Goal: Find specific page/section: Find specific page/section

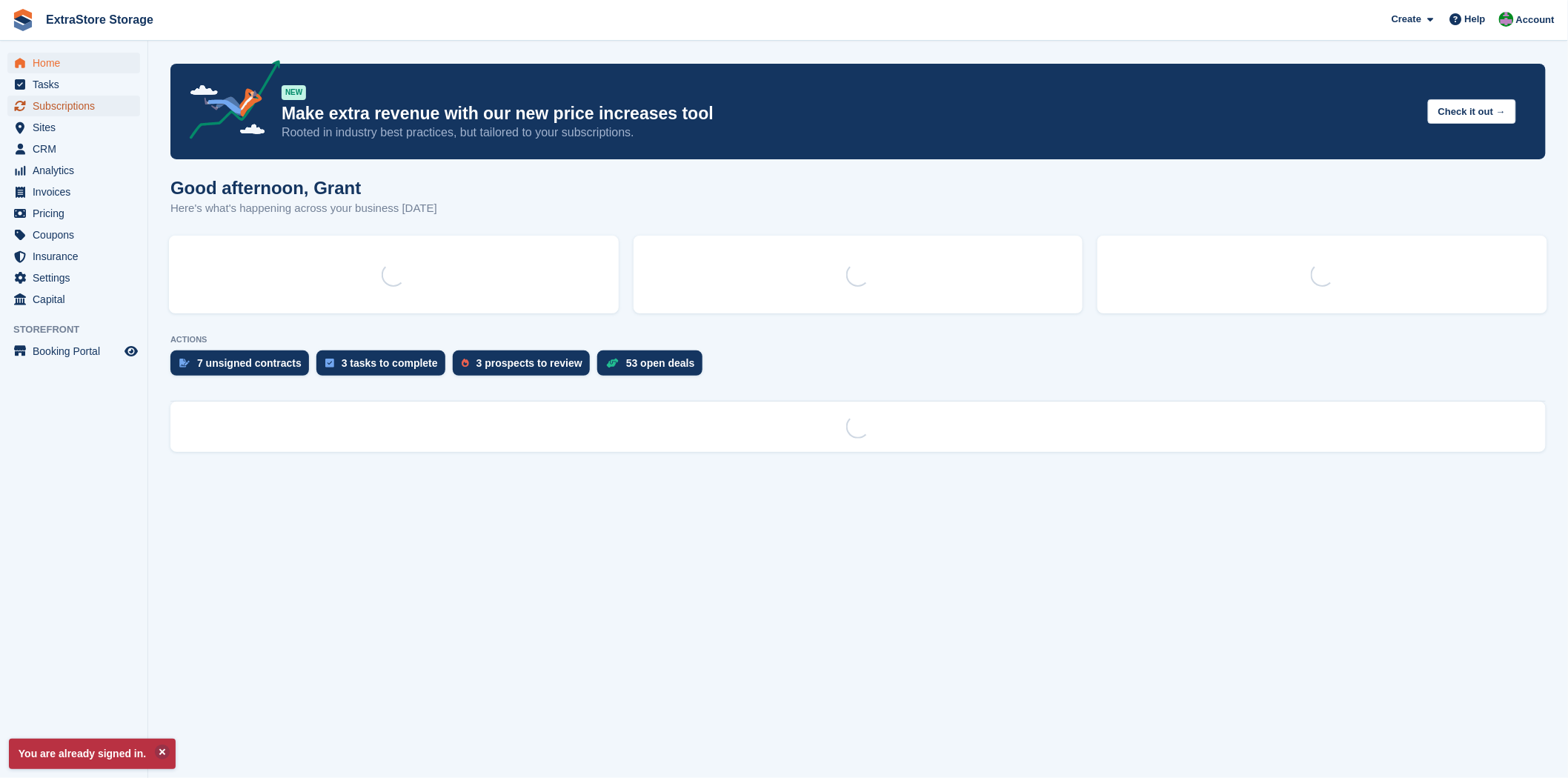
click at [46, 100] on span "Subscriptions" at bounding box center [77, 107] width 89 height 21
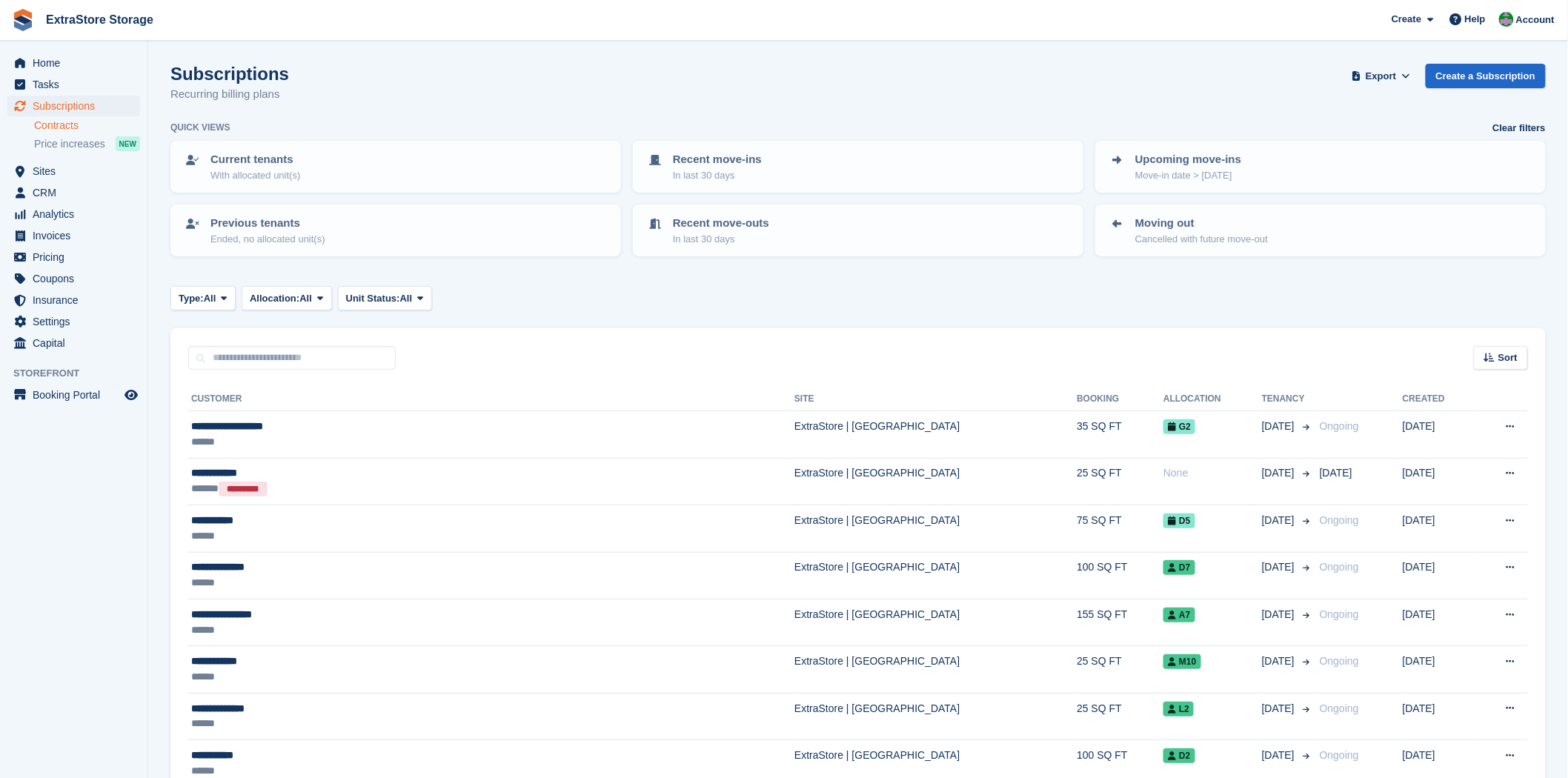
click at [69, 128] on link "Contracts" at bounding box center [87, 126] width 106 height 14
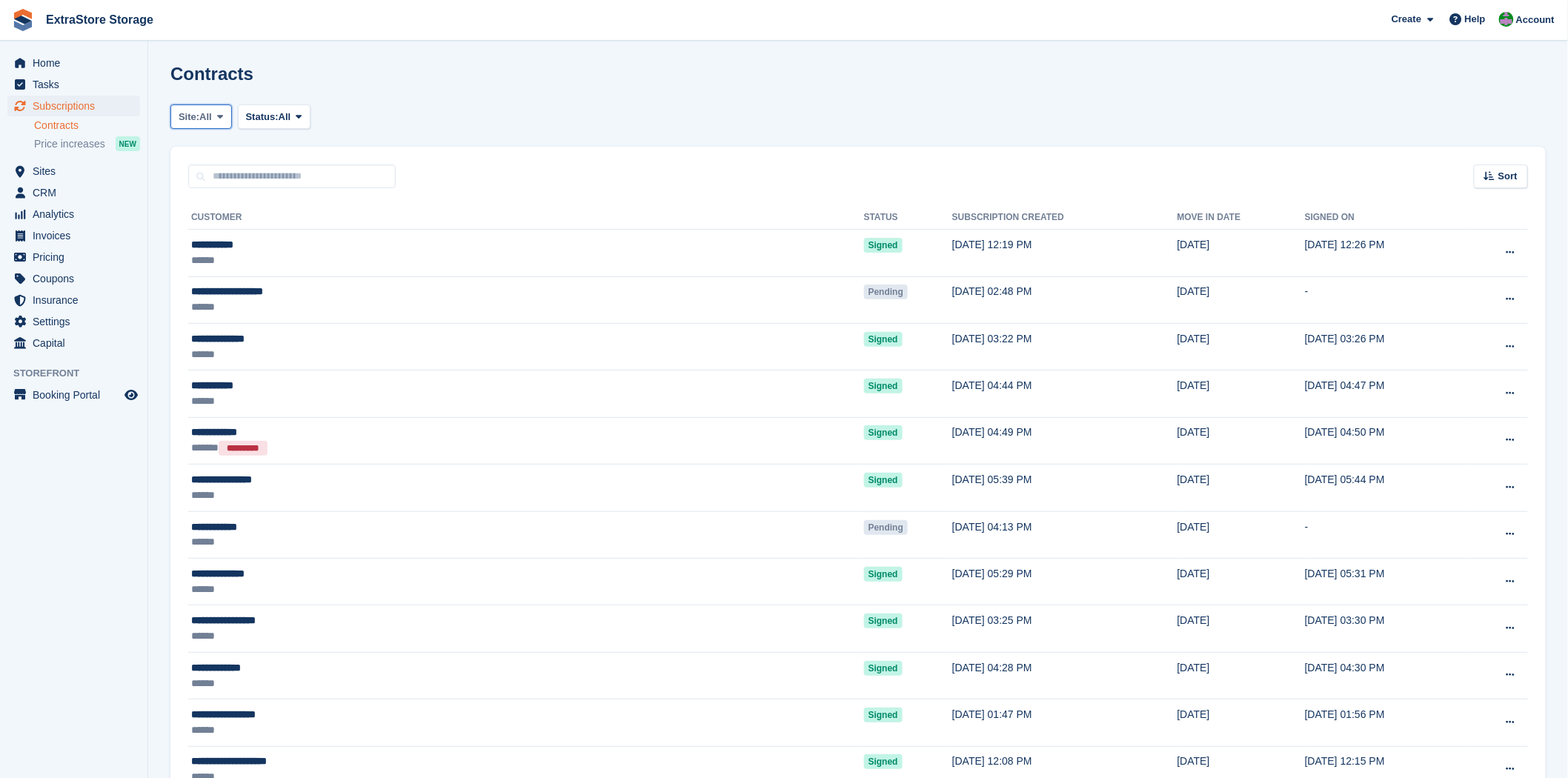
click at [203, 122] on span "All" at bounding box center [205, 117] width 12 height 15
click at [65, 107] on span "Subscriptions" at bounding box center [77, 107] width 89 height 21
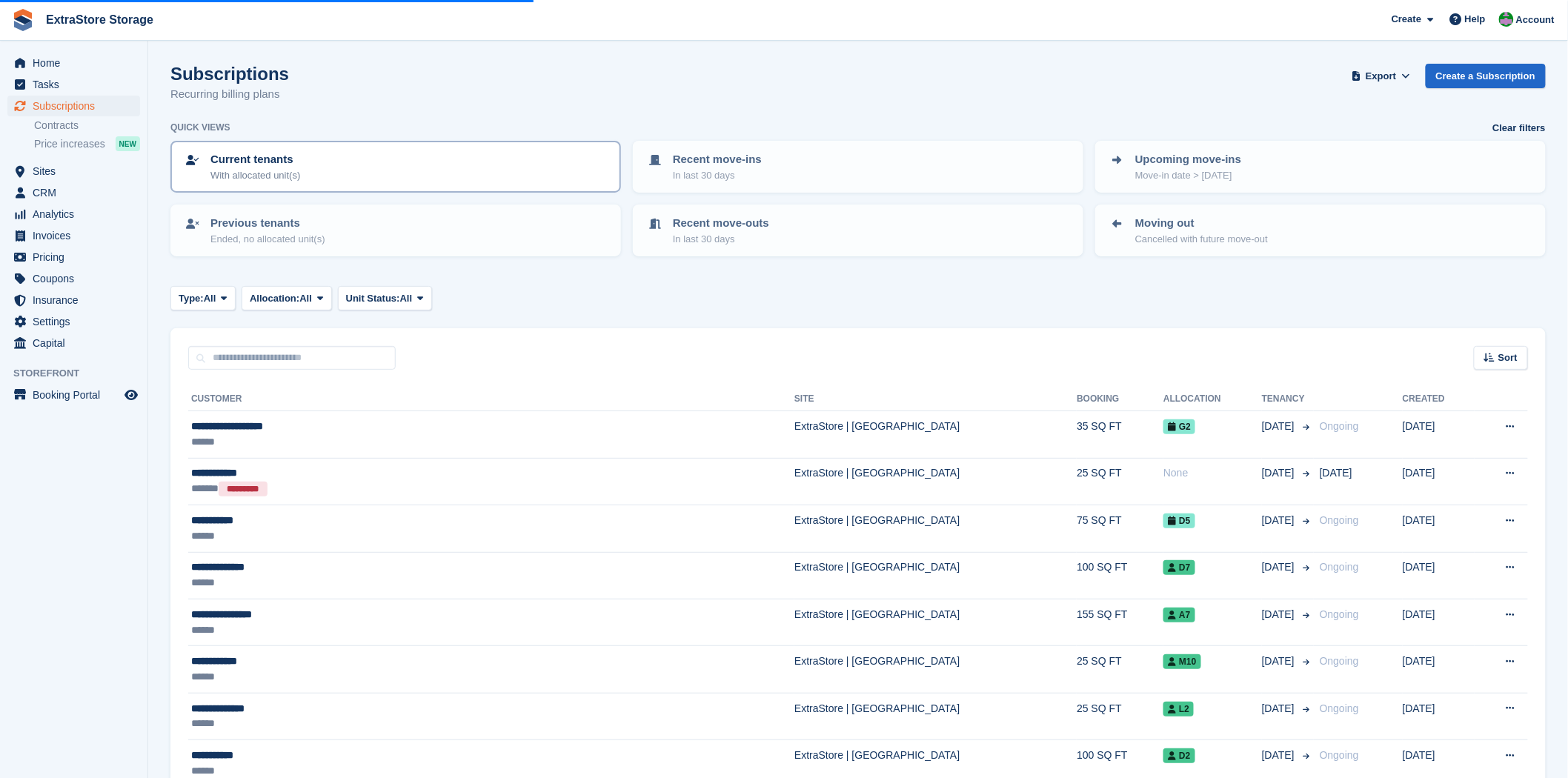
click at [285, 164] on p "Current tenants" at bounding box center [255, 159] width 90 height 17
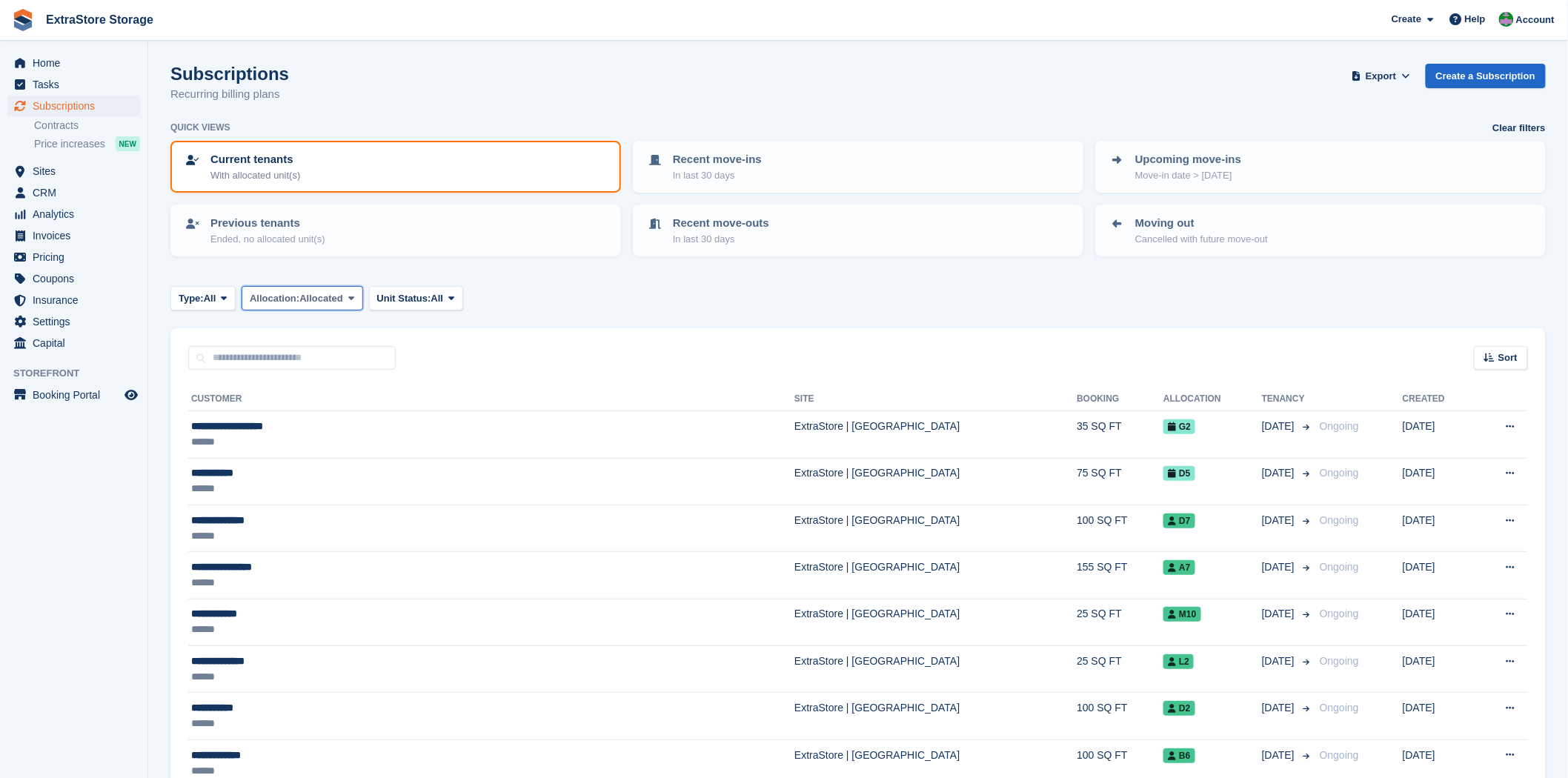
click at [354, 298] on icon at bounding box center [351, 298] width 6 height 10
click at [217, 301] on span "All" at bounding box center [210, 299] width 12 height 15
click at [225, 293] on icon at bounding box center [225, 298] width 6 height 10
click at [394, 300] on span "Unit Status:" at bounding box center [403, 299] width 54 height 15
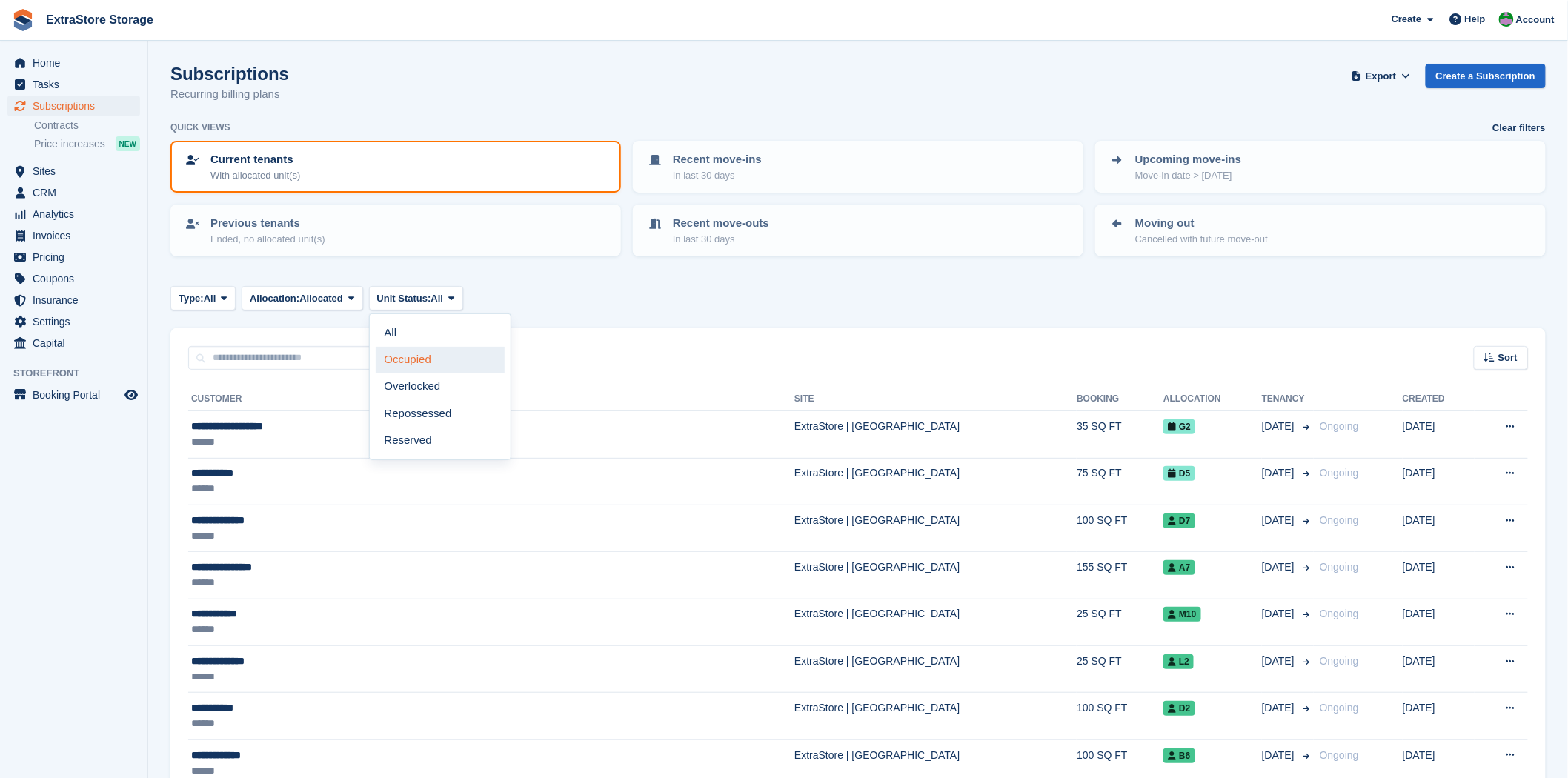
click at [411, 352] on link "Occupied" at bounding box center [440, 360] width 129 height 26
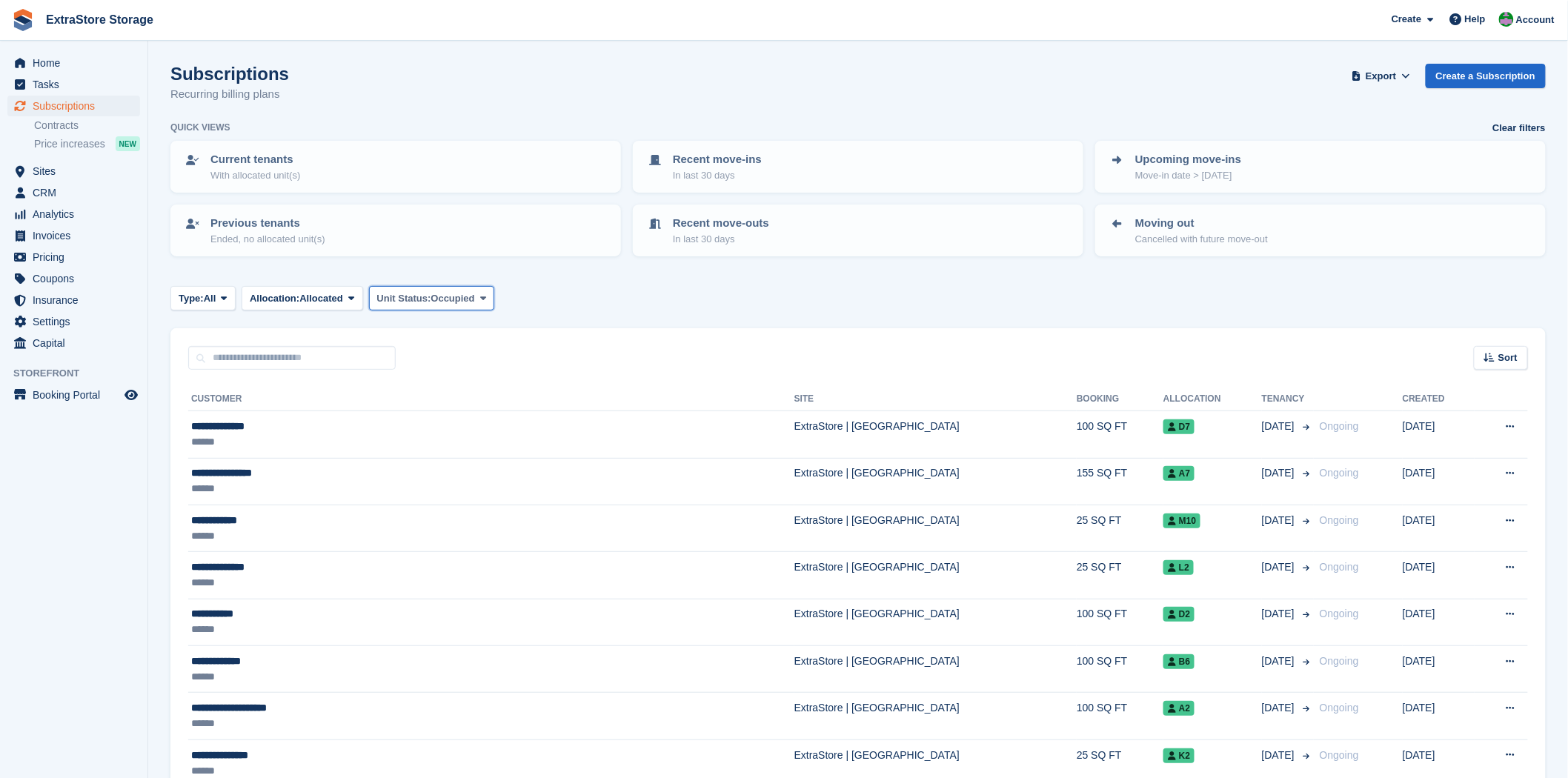
click at [470, 307] on button "Unit Status: Occupied" at bounding box center [432, 299] width 126 height 25
click at [418, 330] on link "All" at bounding box center [440, 333] width 129 height 26
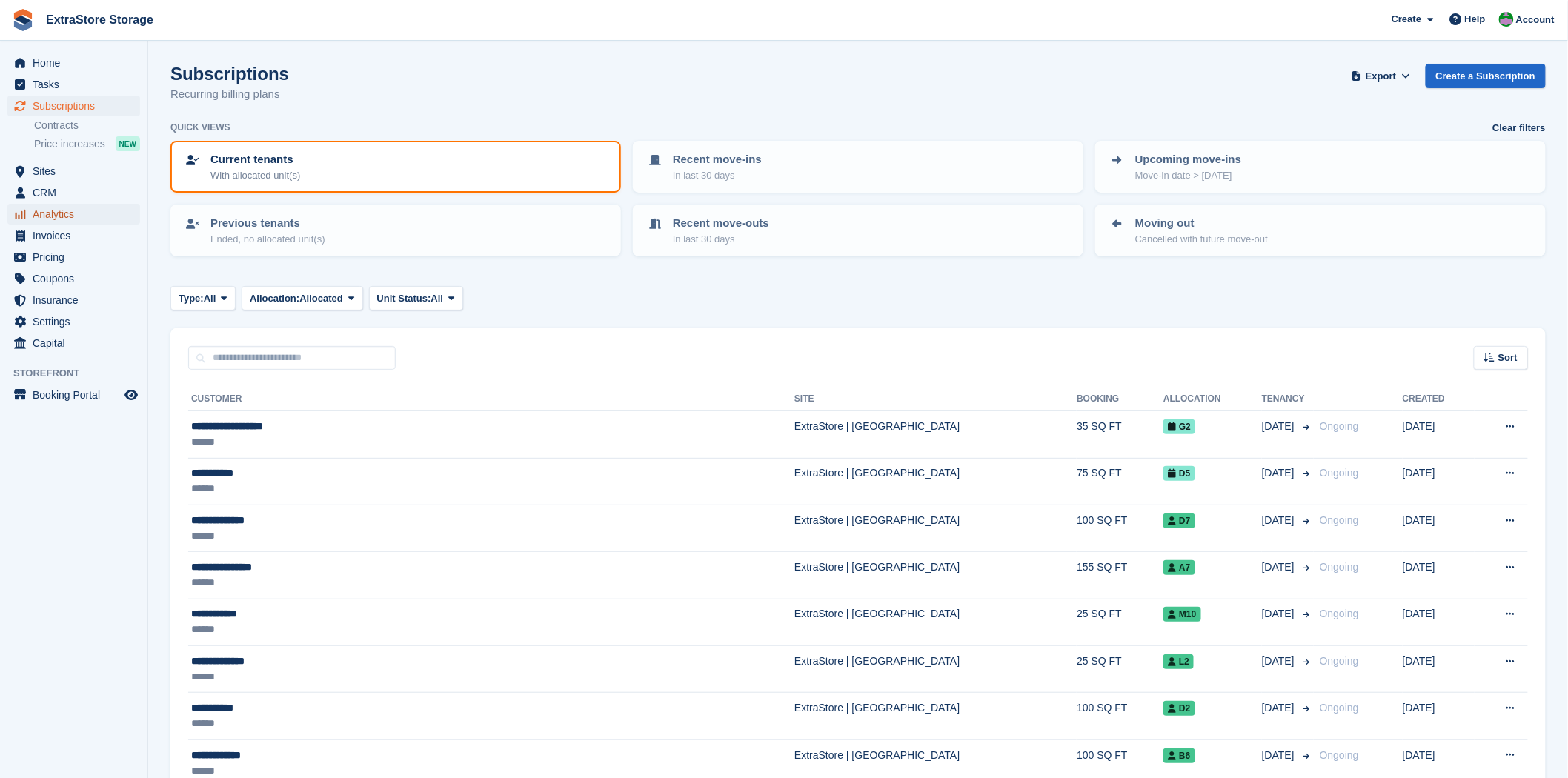
click at [63, 219] on span "Analytics" at bounding box center [77, 214] width 89 height 21
